Goal: Task Accomplishment & Management: Manage account settings

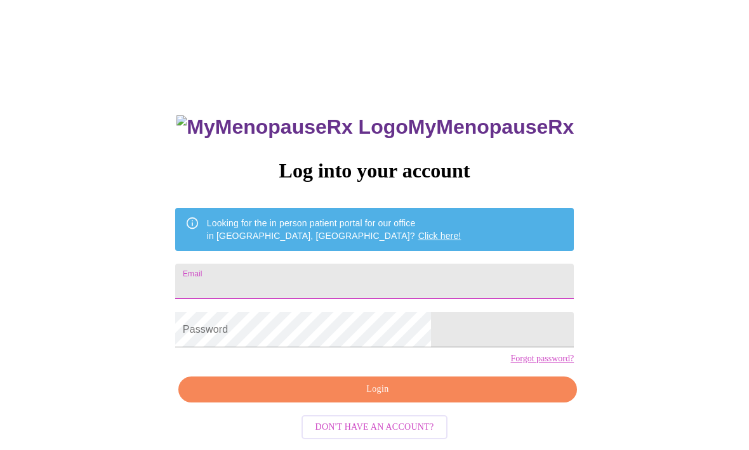
type input "debbi.j.c61@gmail.com"
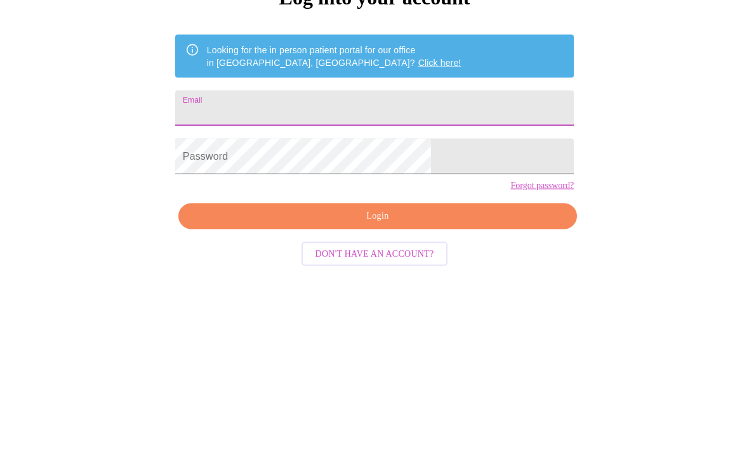
type input "debbi.j.c61@gmail.com"
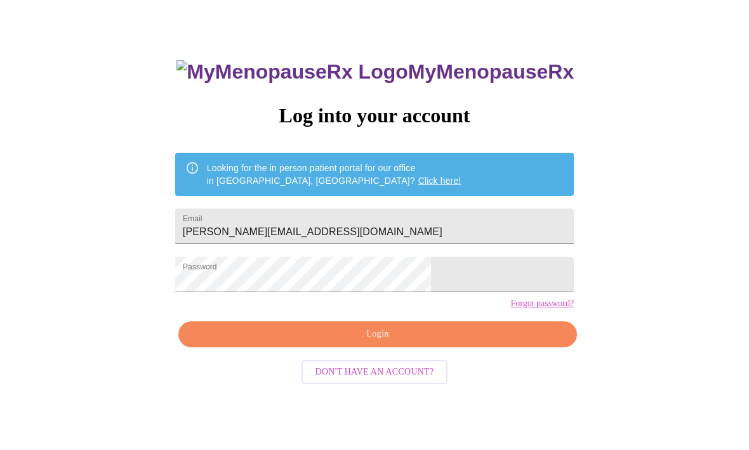
click at [376, 343] on span "Login" at bounding box center [377, 335] width 369 height 16
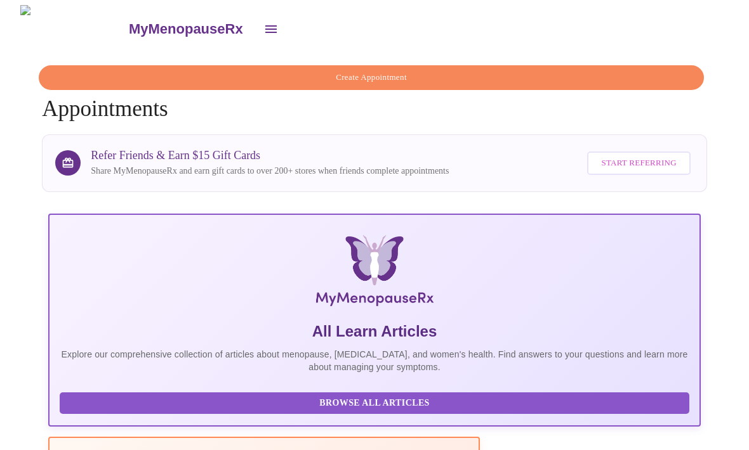
click at [265, 27] on icon "open drawer" at bounding box center [270, 29] width 11 height 8
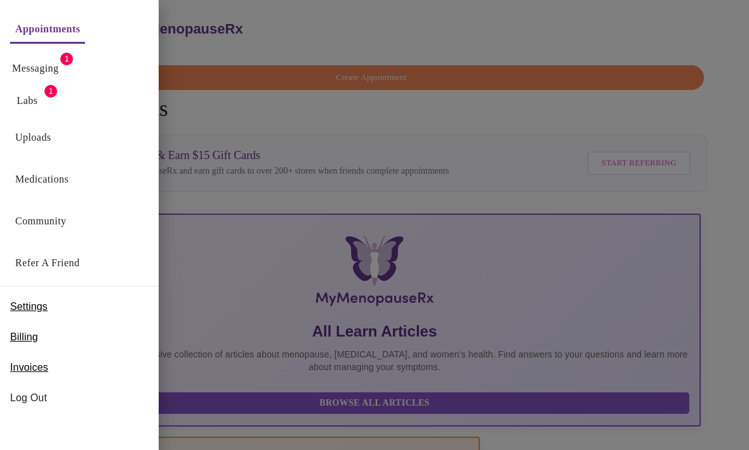
click at [58, 69] on link "Messaging" at bounding box center [35, 69] width 46 height 18
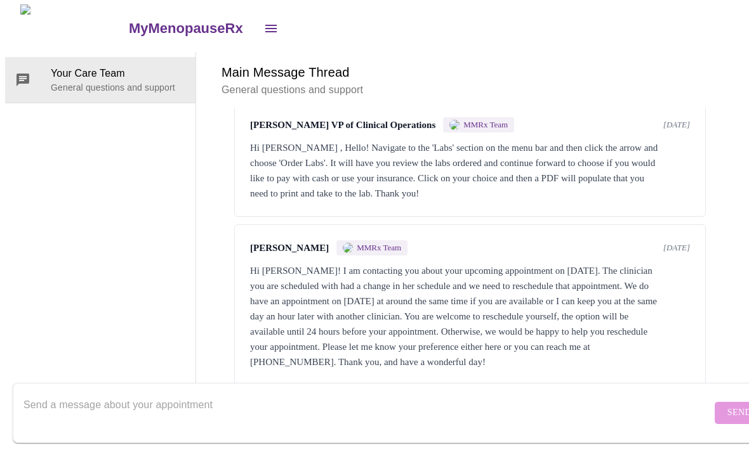
scroll to position [47, 0]
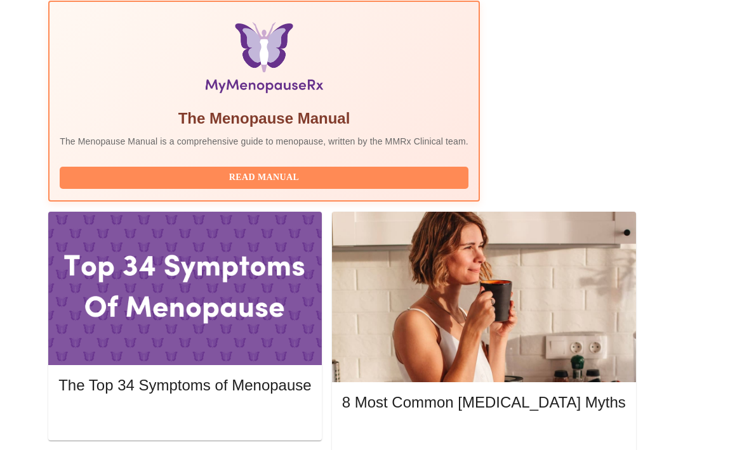
scroll to position [464, 0]
